Goal: Transaction & Acquisition: Purchase product/service

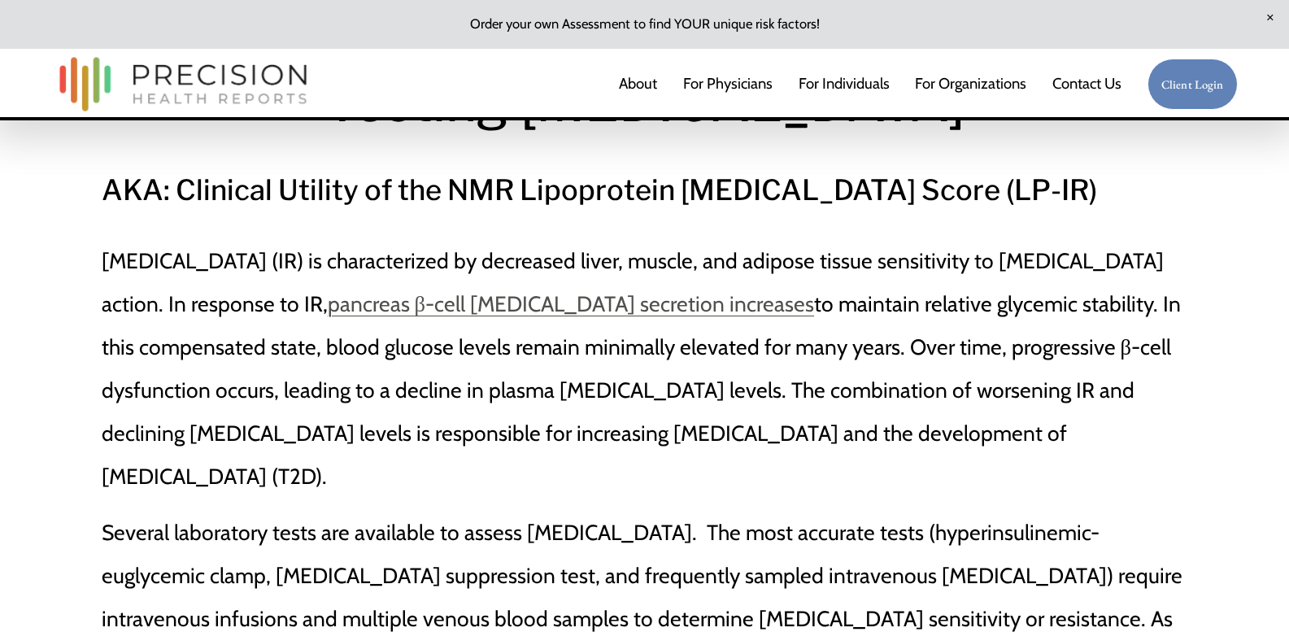
scroll to position [244, 0]
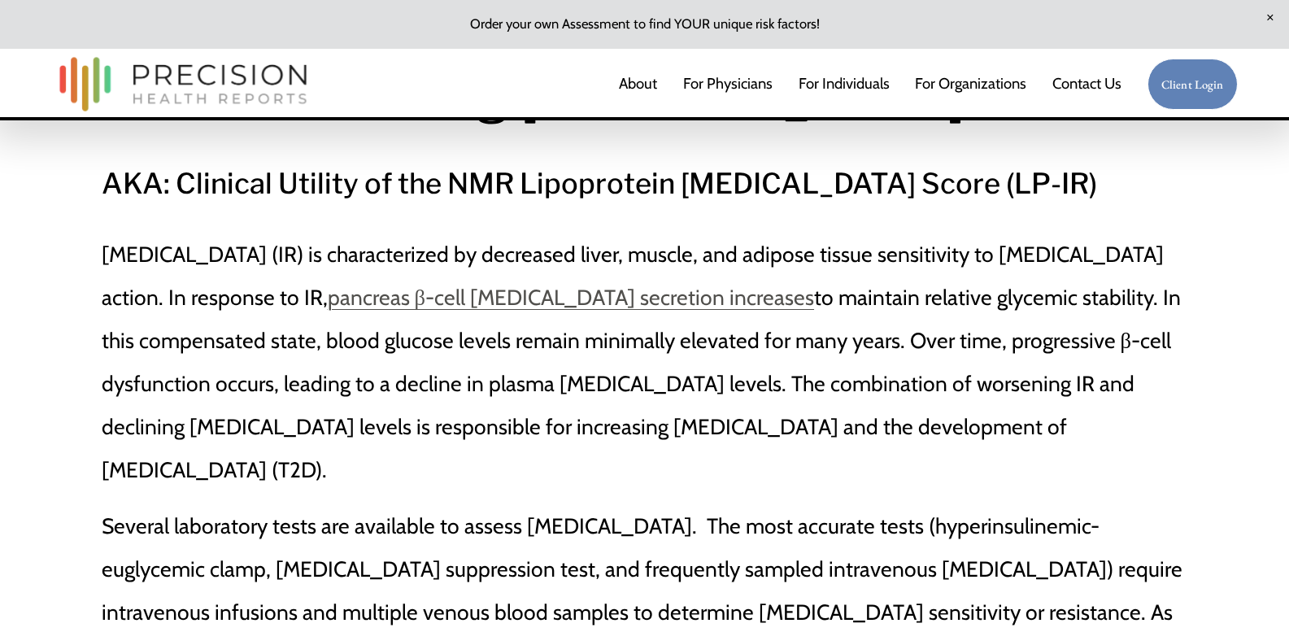
click at [387, 386] on p "Insulin resistance (IR) is characterized by decreased liver, muscle, and adipos…" at bounding box center [645, 362] width 1086 height 259
click at [791, 435] on p "Insulin resistance (IR) is characterized by decreased liver, muscle, and adipos…" at bounding box center [645, 362] width 1086 height 259
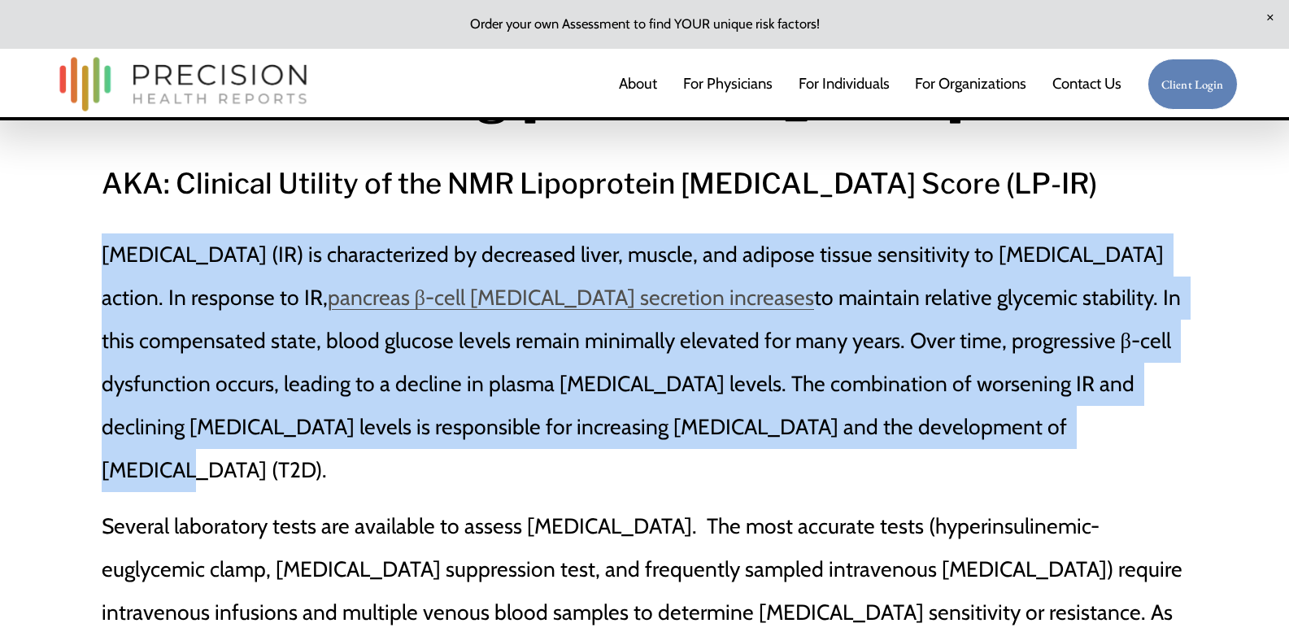
drag, startPoint x: 791, startPoint y: 435, endPoint x: 72, endPoint y: 268, distance: 737.8
copy p "Insulin resistance (IR) is characterized by decreased liver, muscle, and adipos…"
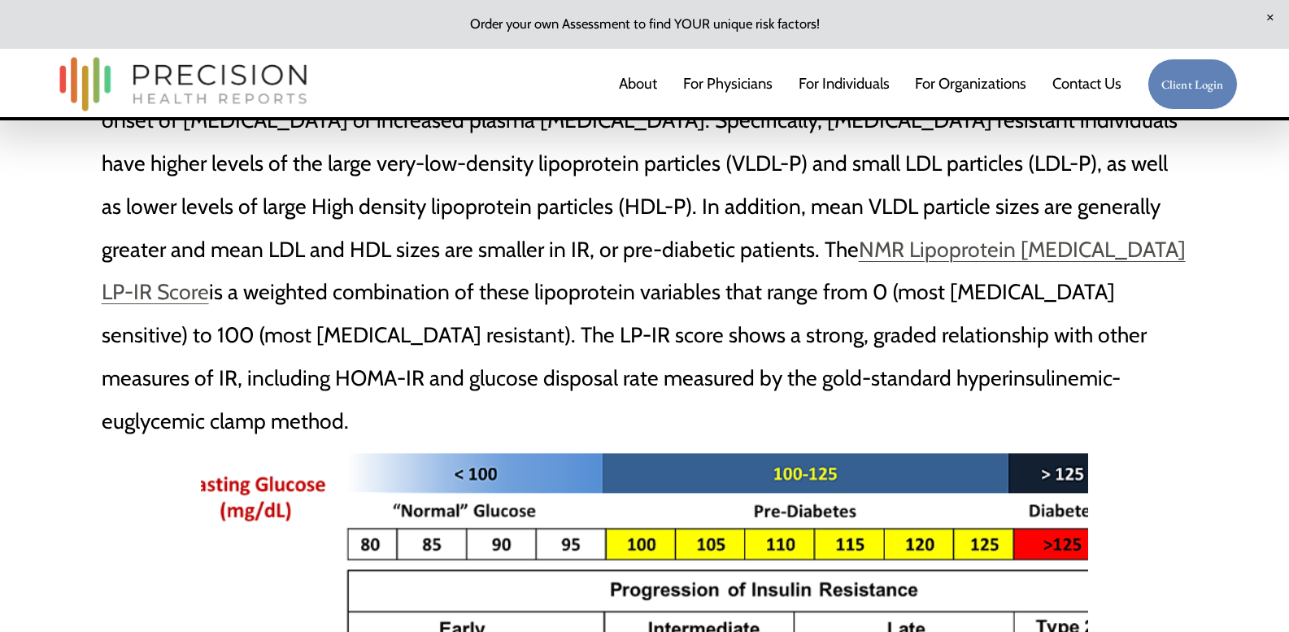
scroll to position [1337, 0]
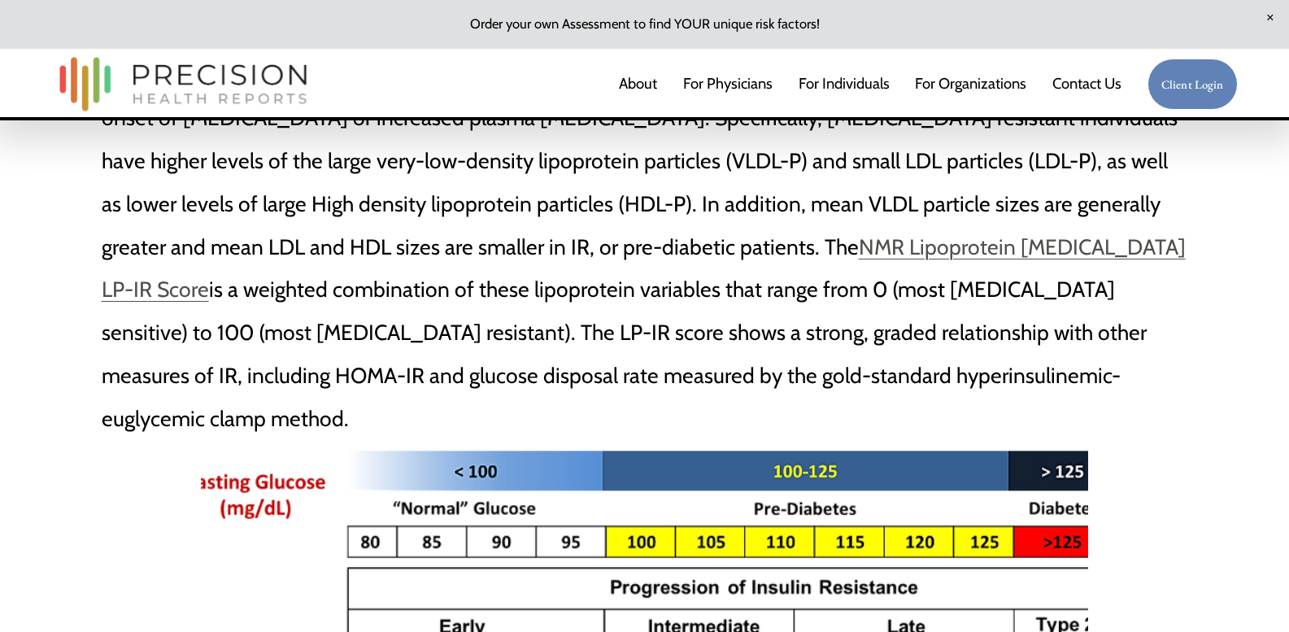
click at [765, 220] on p "Another option is to measure alterations in lipid and lipoprotein metabolism th…" at bounding box center [645, 247] width 1086 height 387
click at [837, 81] on link "For Individuals" at bounding box center [843, 83] width 91 height 33
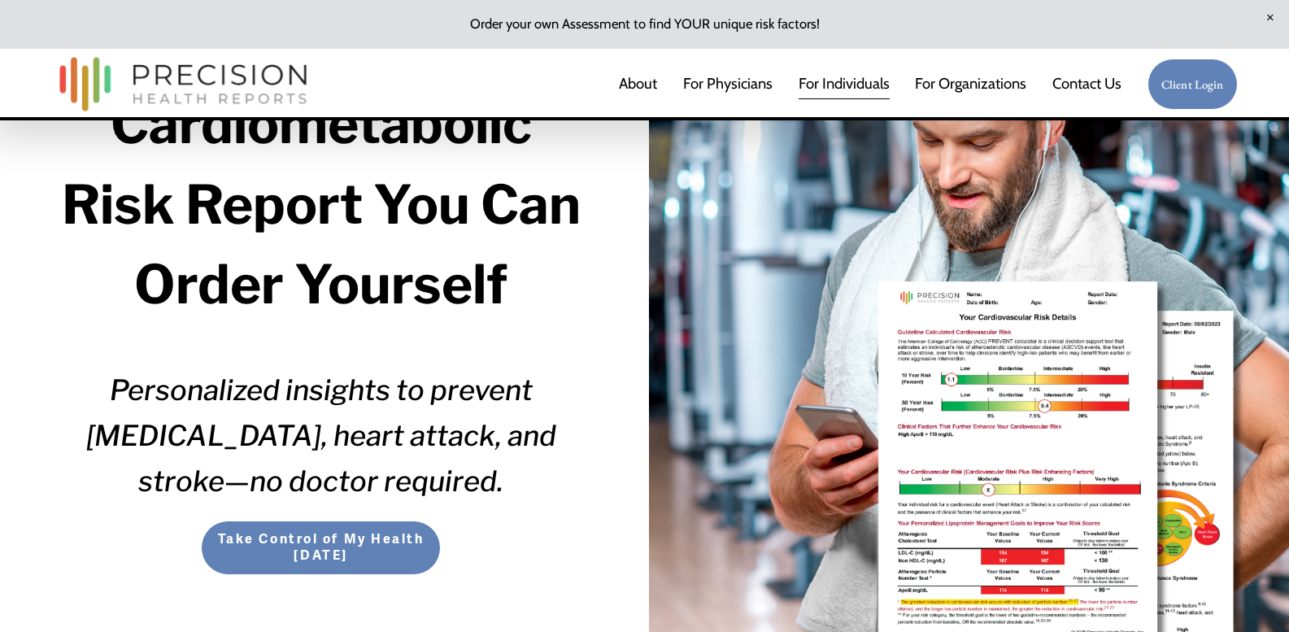
scroll to position [198, 0]
click at [942, 413] on div at bounding box center [969, 342] width 640 height 810
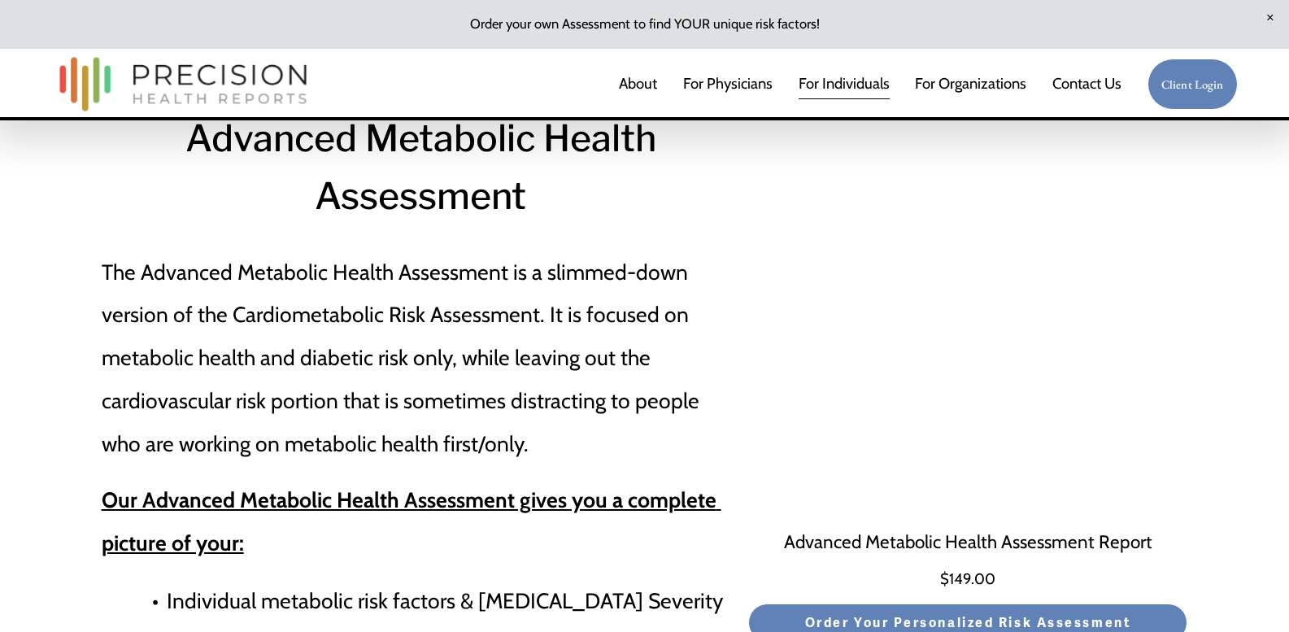
scroll to position [5430, 0]
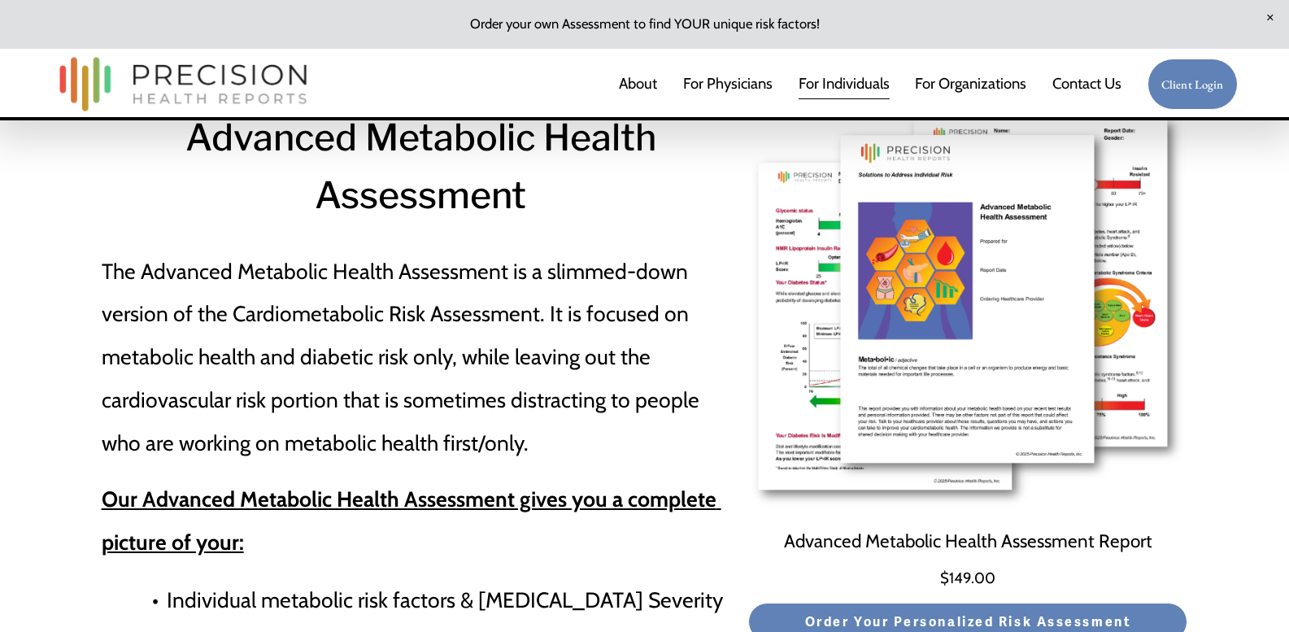
click at [956, 487] on span "Quick View" at bounding box center [967, 499] width 439 height 24
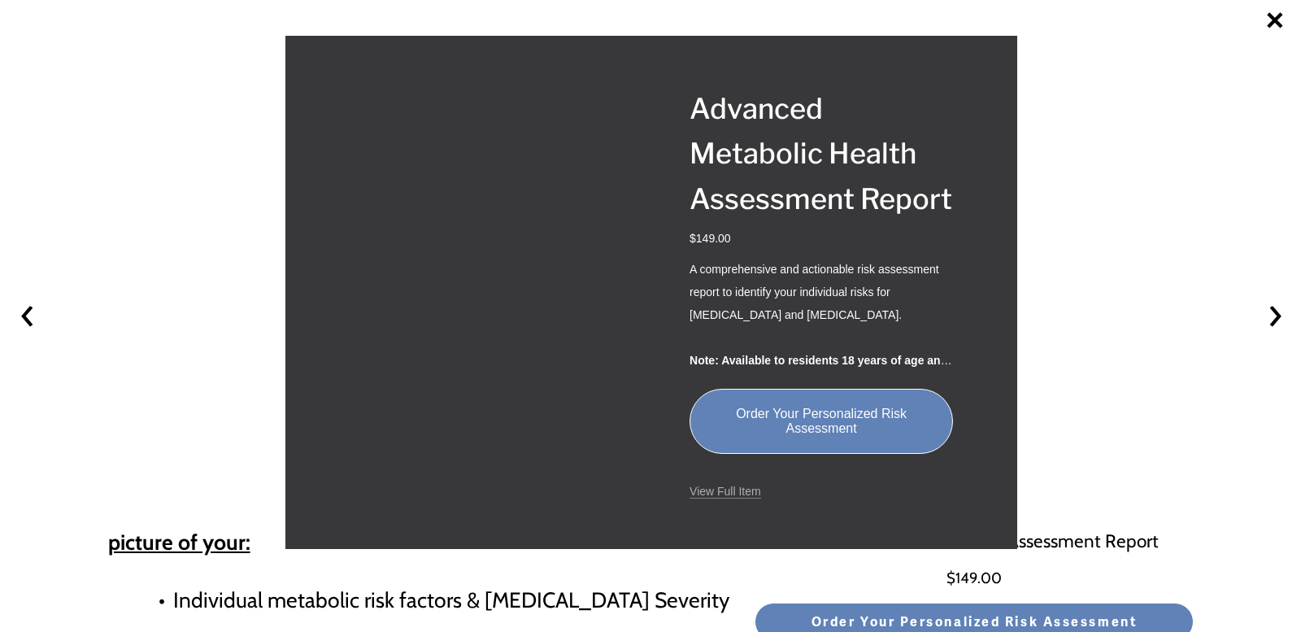
scroll to position [5311, 0]
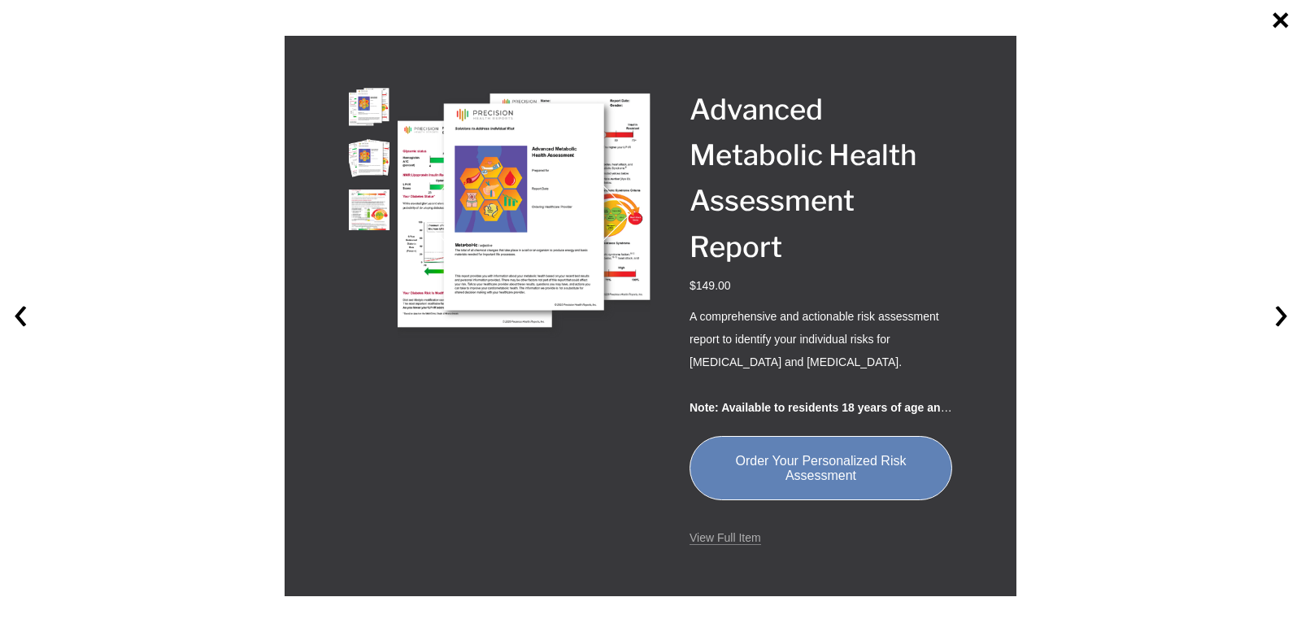
click at [728, 538] on link "View Full Item" at bounding box center [725, 538] width 72 height 14
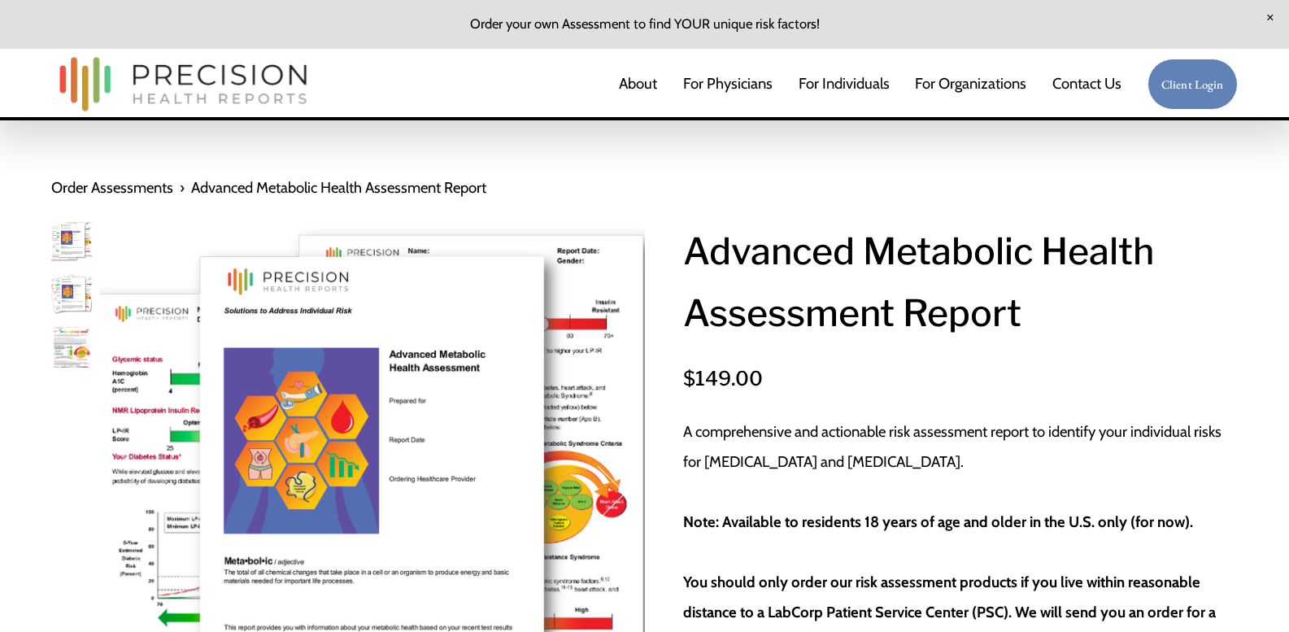
click at [390, 523] on div "Image 1 of 3" at bounding box center [372, 493] width 544 height 544
click at [319, 468] on div "Image 1 of 3" at bounding box center [372, 493] width 544 height 544
click at [73, 237] on img "Image 1 of 3" at bounding box center [71, 241] width 41 height 41
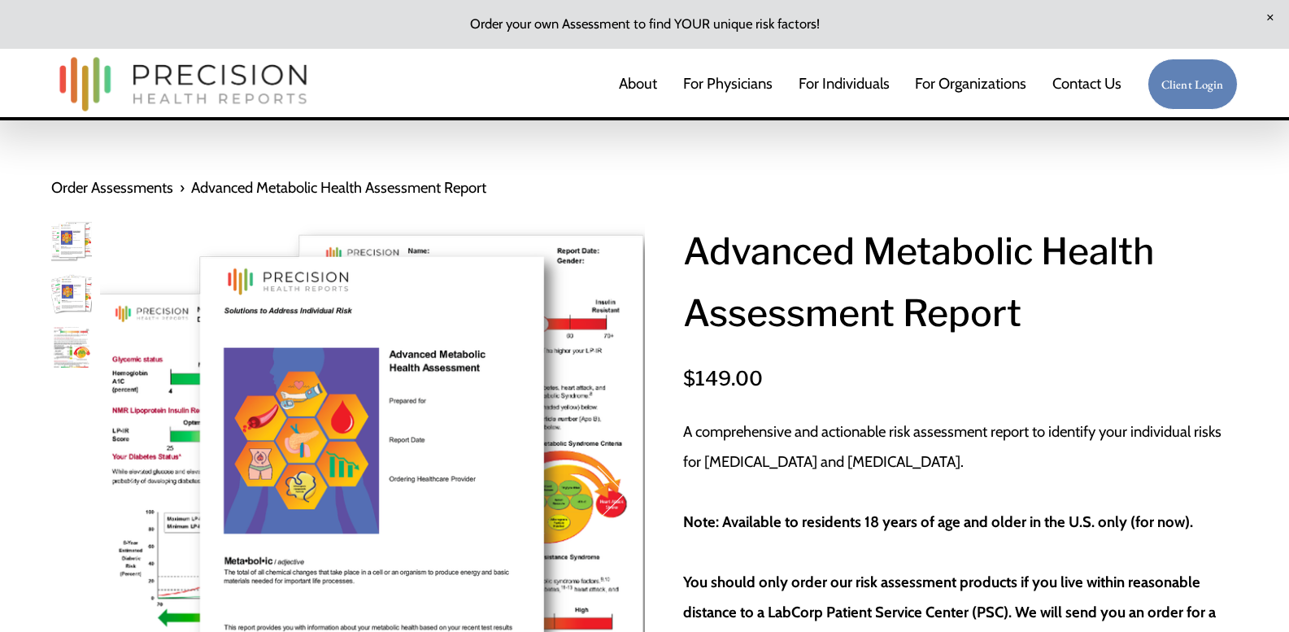
click at [72, 281] on img "Image 2 of 3" at bounding box center [71, 294] width 41 height 41
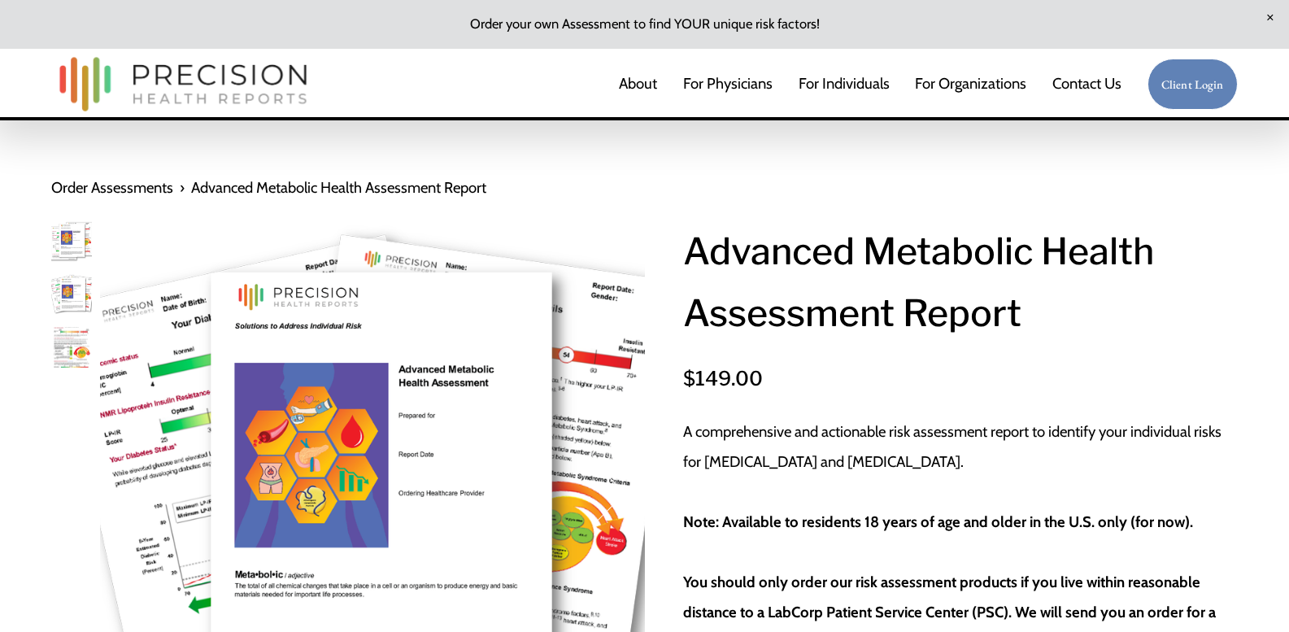
click at [69, 348] on img "Image 3 of 3" at bounding box center [71, 347] width 41 height 41
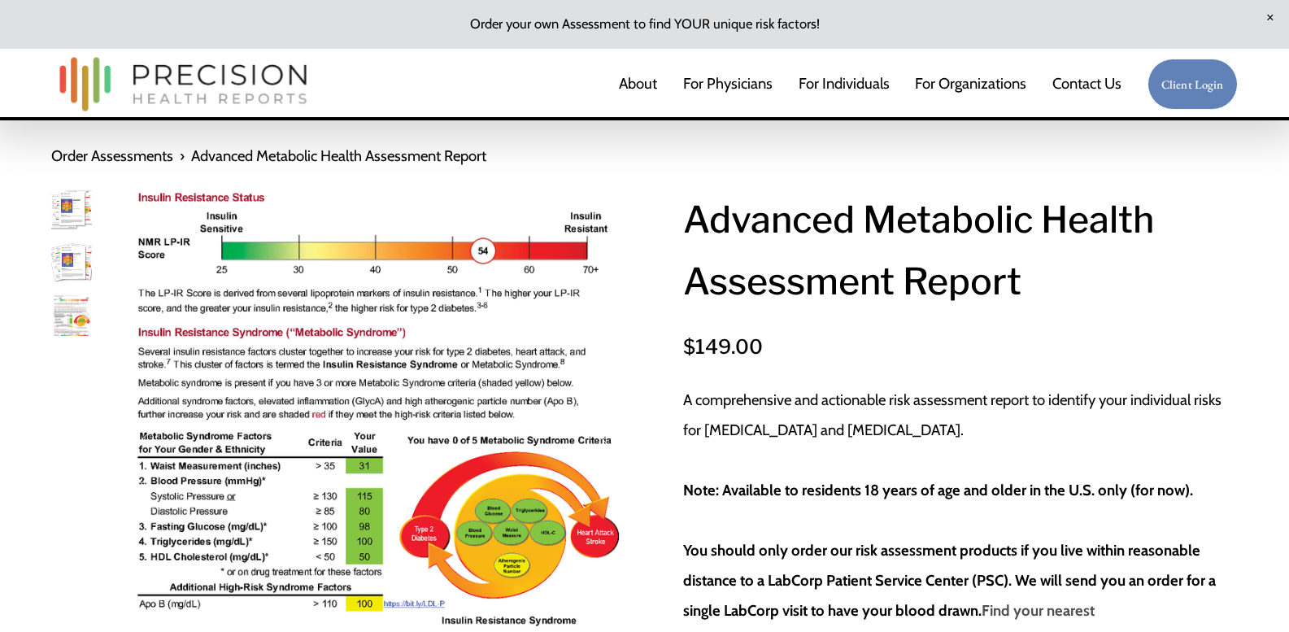
scroll to position [36, 0]
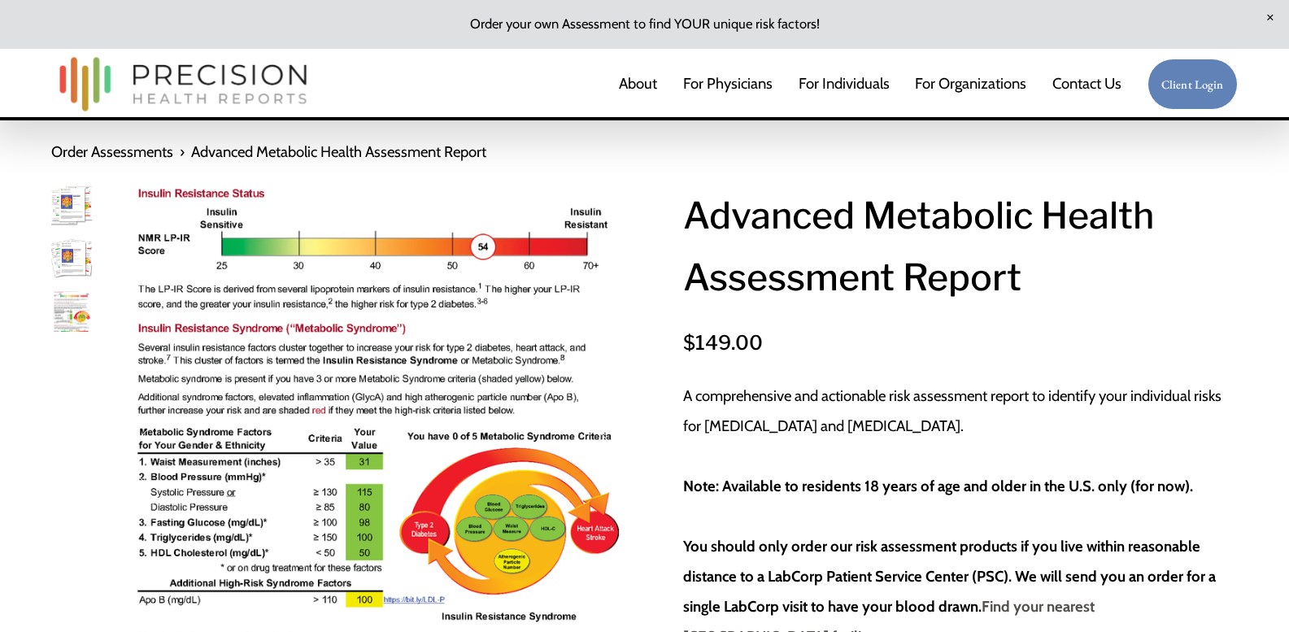
click at [74, 259] on img "Image 2 of 3" at bounding box center [71, 258] width 41 height 41
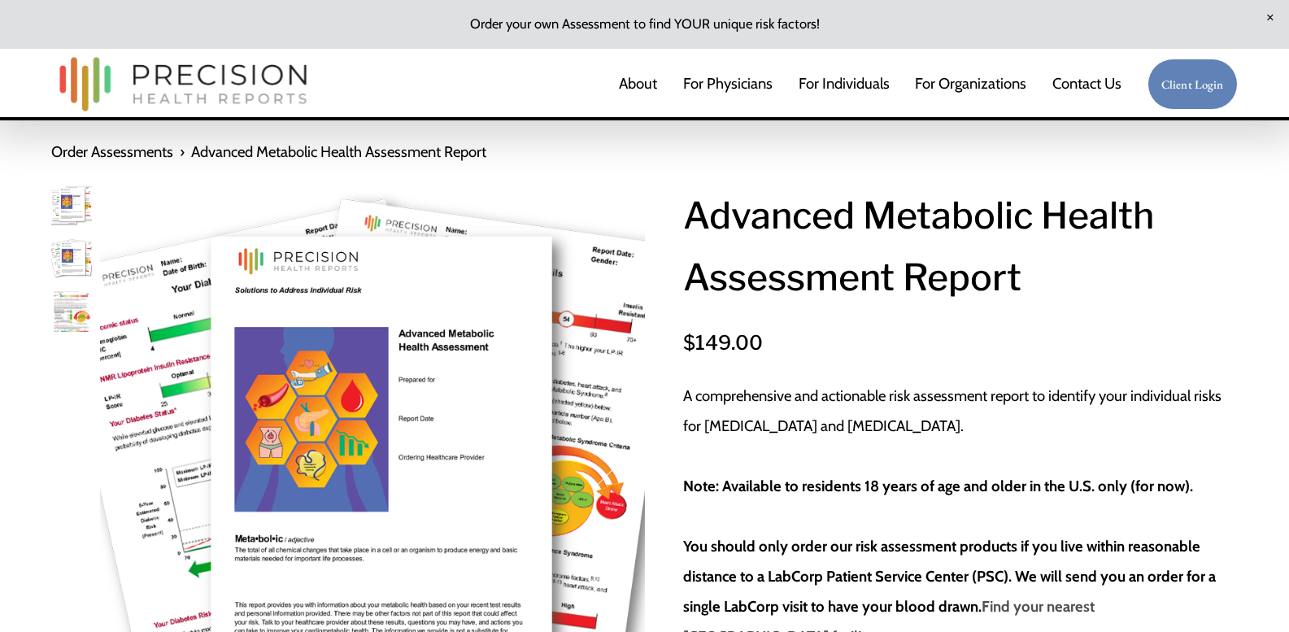
click at [68, 213] on img "Image 1 of 3" at bounding box center [71, 205] width 41 height 41
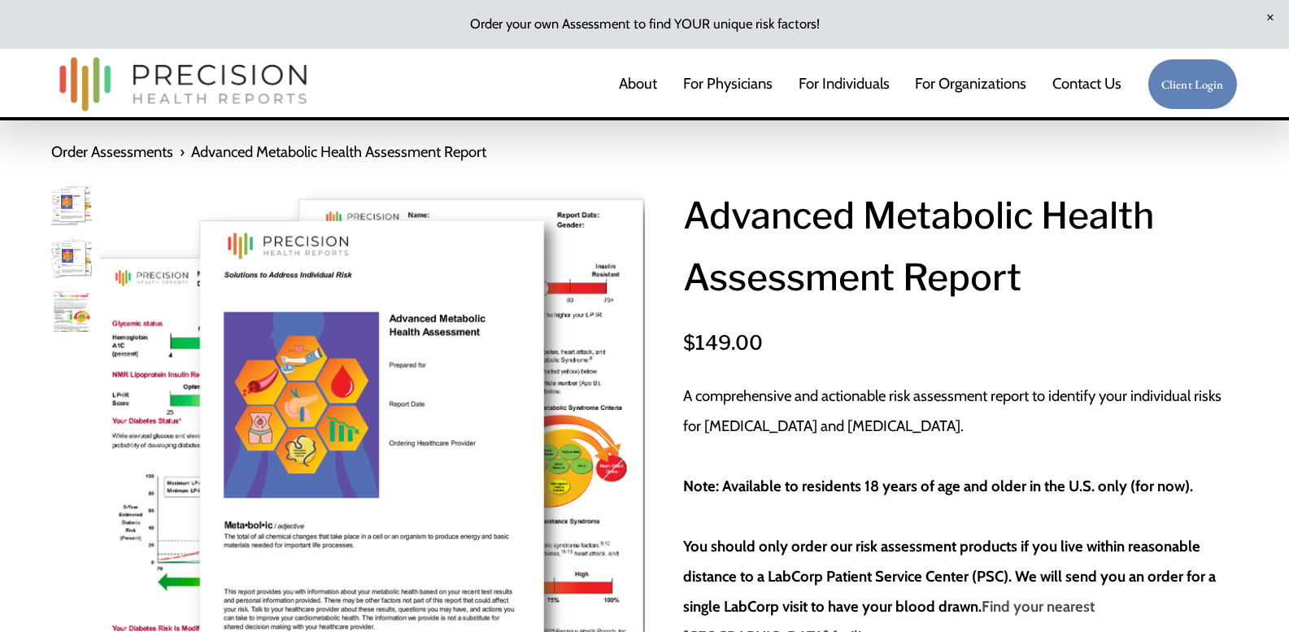
click at [71, 259] on img "Image 2 of 3" at bounding box center [71, 258] width 41 height 41
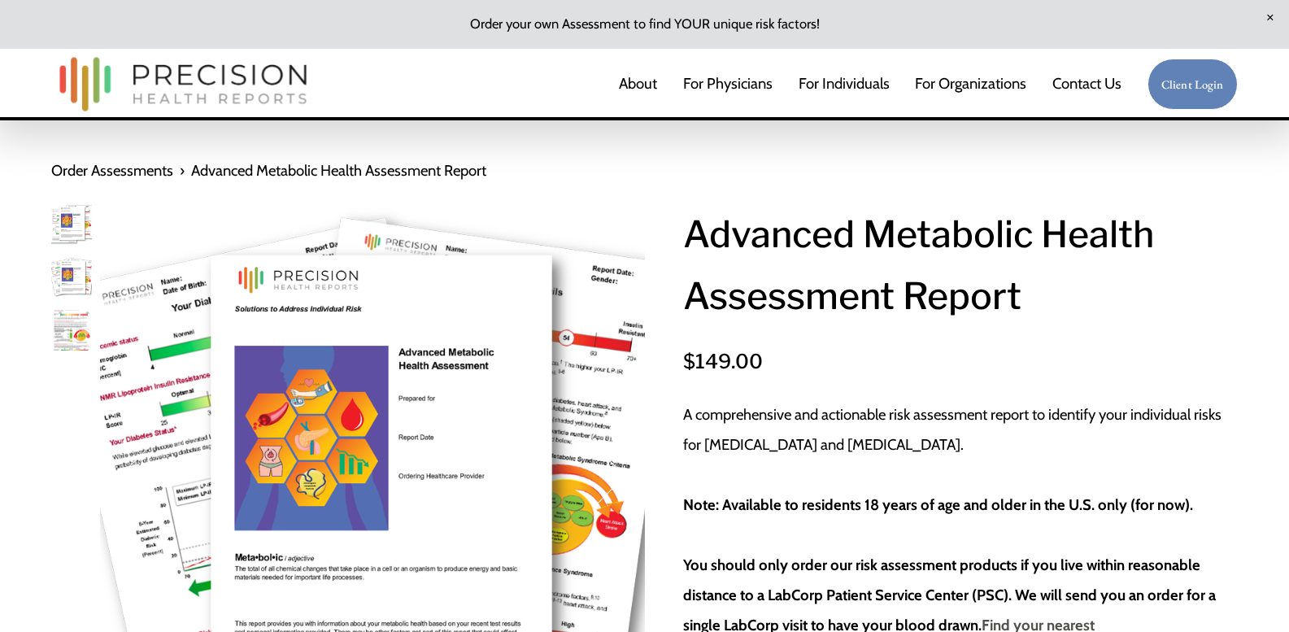
scroll to position [14, 0]
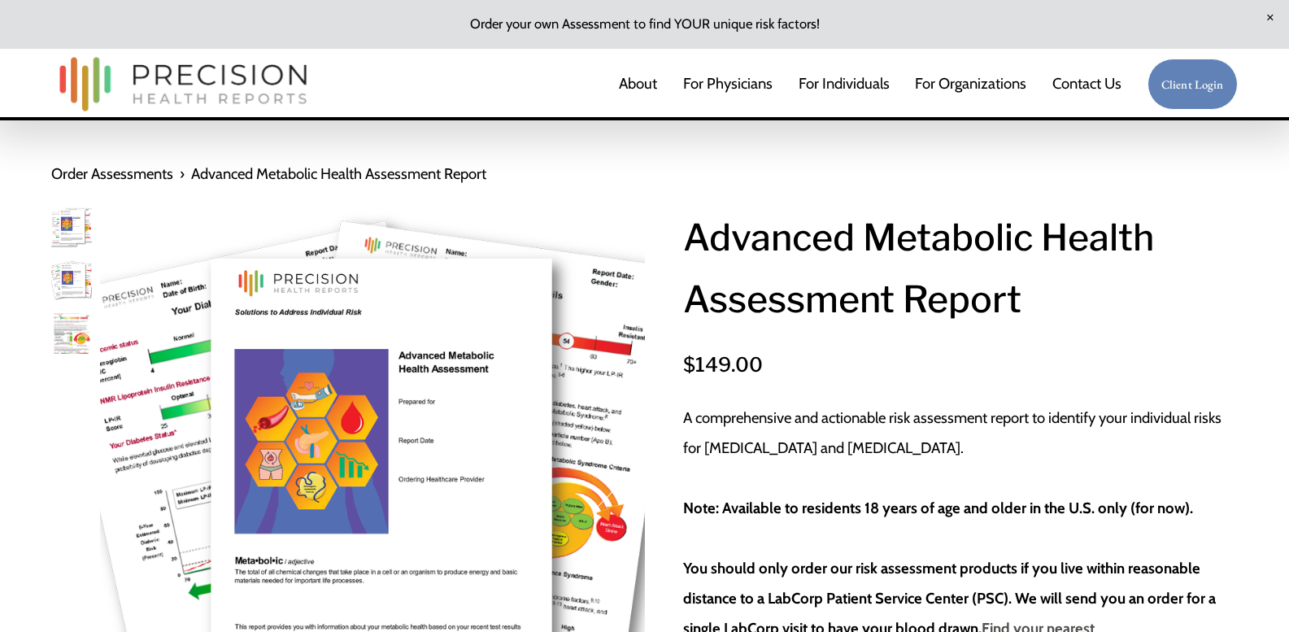
click at [76, 232] on img "Image 1 of 3" at bounding box center [71, 227] width 41 height 41
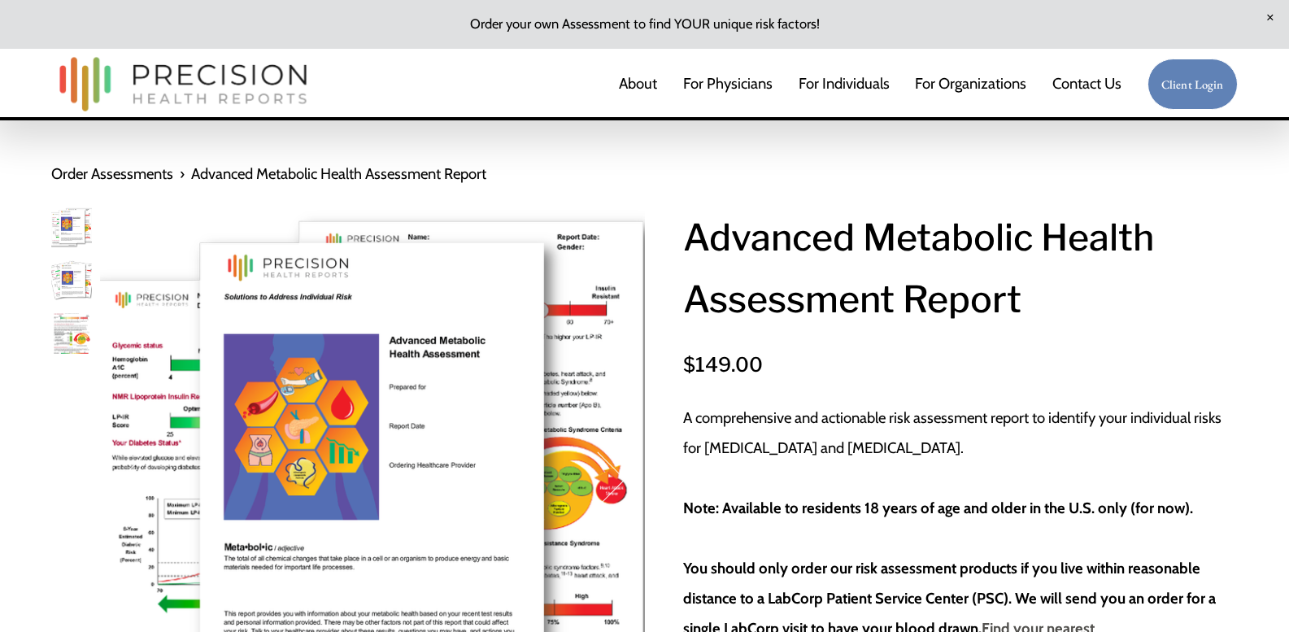
click at [76, 270] on img "Image 2 of 3" at bounding box center [71, 280] width 41 height 41
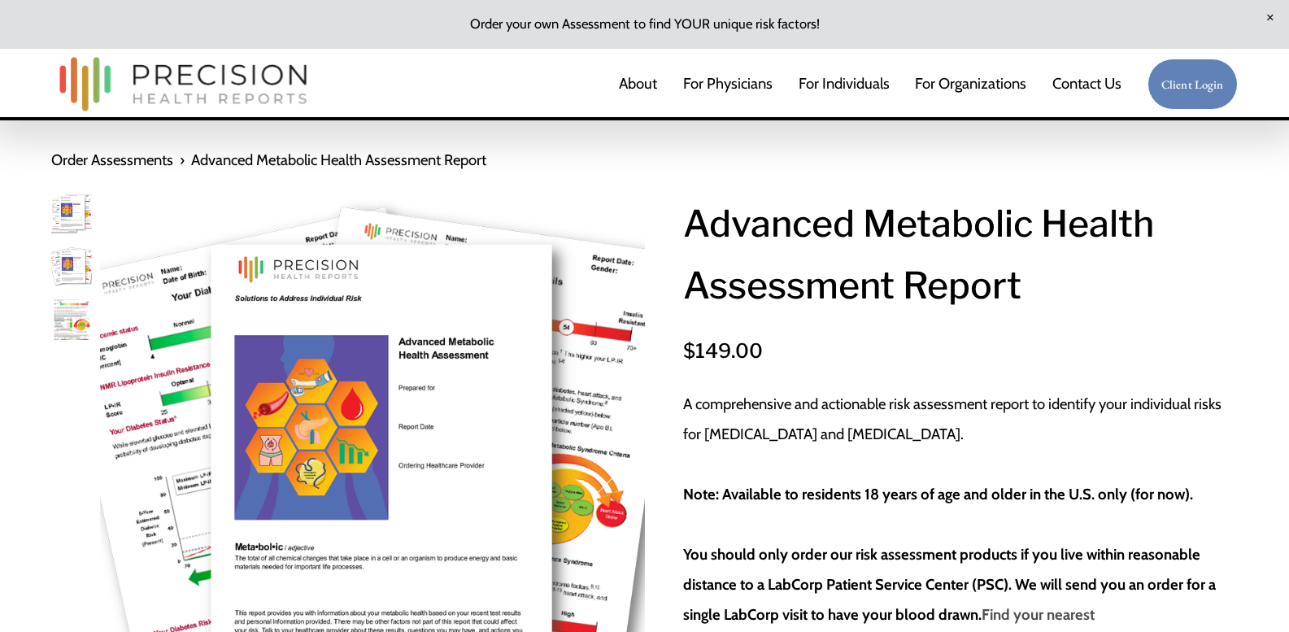
scroll to position [36, 0]
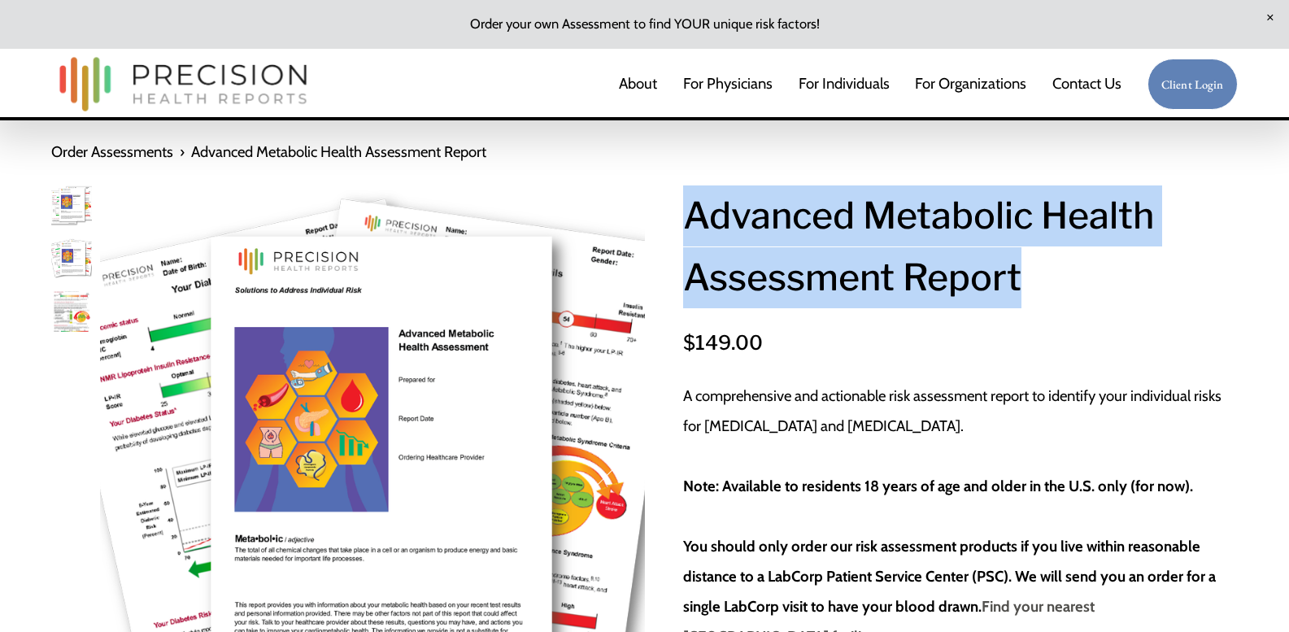
drag, startPoint x: 688, startPoint y: 215, endPoint x: 1047, endPoint y: 273, distance: 364.0
click at [1047, 273] on h1 "Advanced Metabolic Health Assessment Report" at bounding box center [960, 246] width 555 height 123
copy h1 "Advanced Metabolic Health Assessment Report"
click at [80, 311] on img "Image 3 of 3" at bounding box center [71, 311] width 41 height 41
